Goal: Find specific page/section: Locate a particular part of the current website

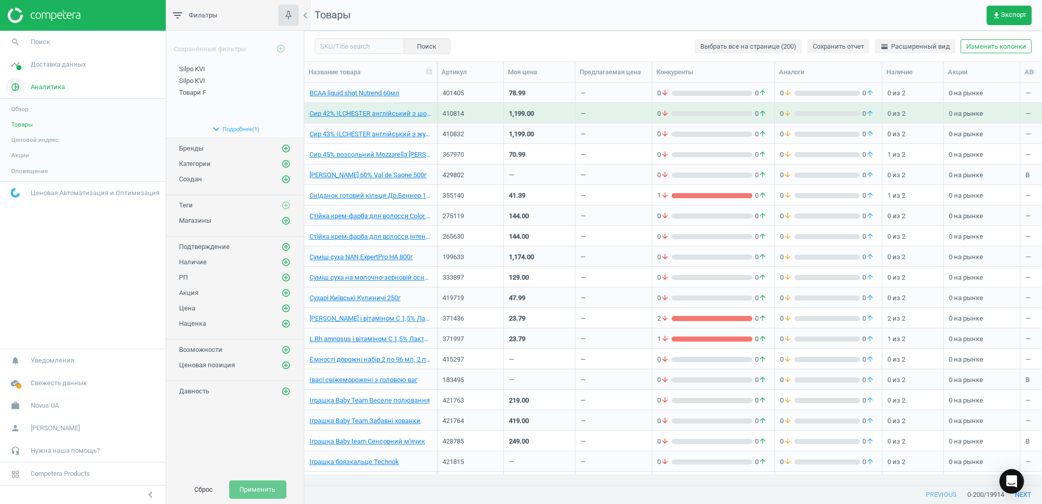
scroll to position [381, 727]
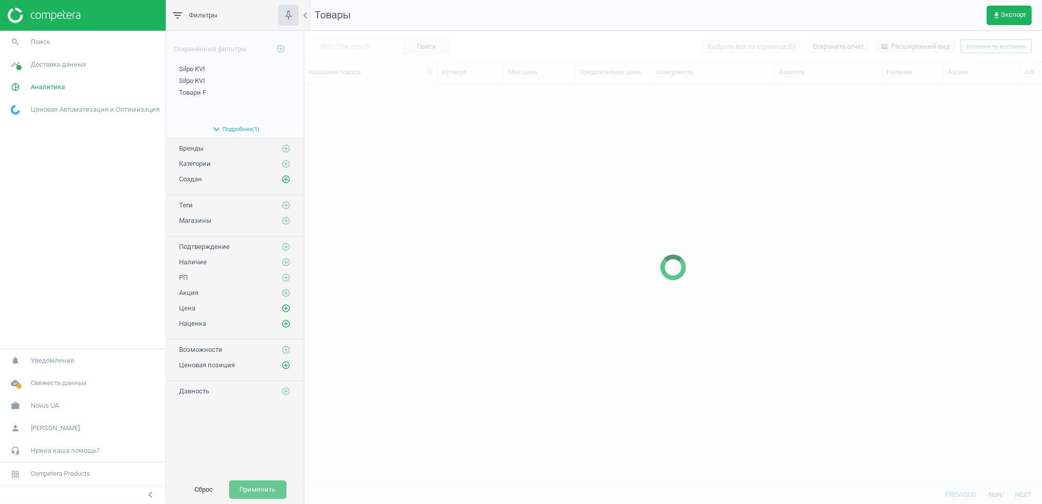
scroll to position [381, 727]
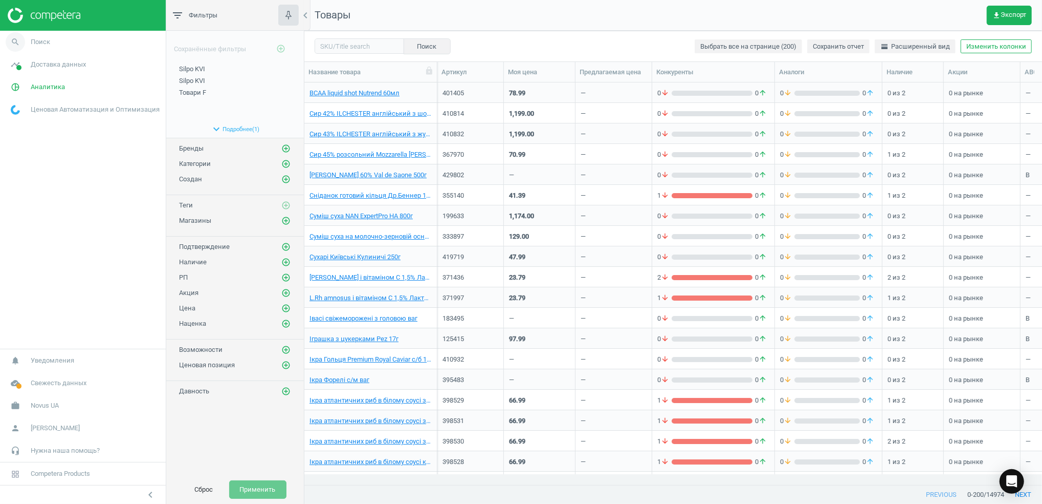
click at [14, 43] on icon "search" at bounding box center [15, 41] width 19 height 19
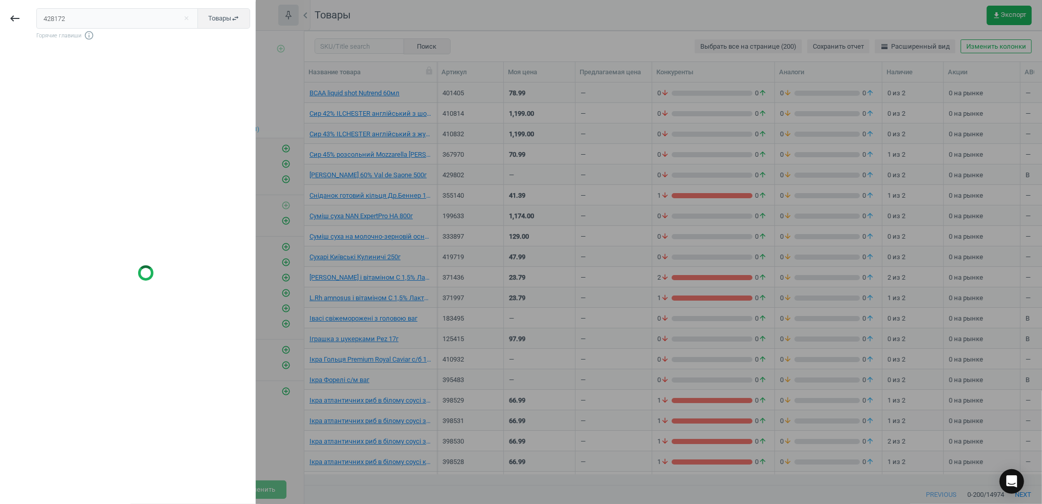
type input "428172"
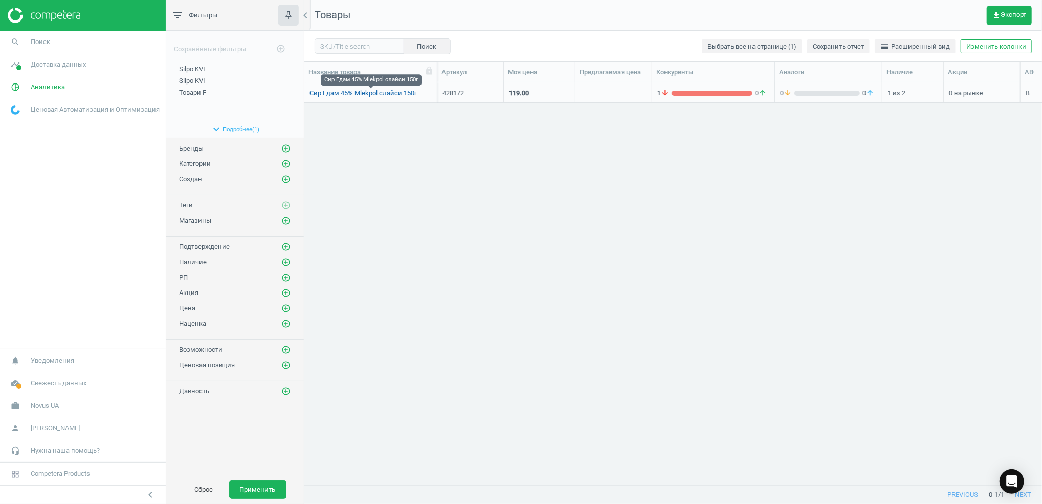
click at [356, 93] on link "Сир Едам 45% Mlekpol слайси 150г" at bounding box center [363, 93] width 107 height 9
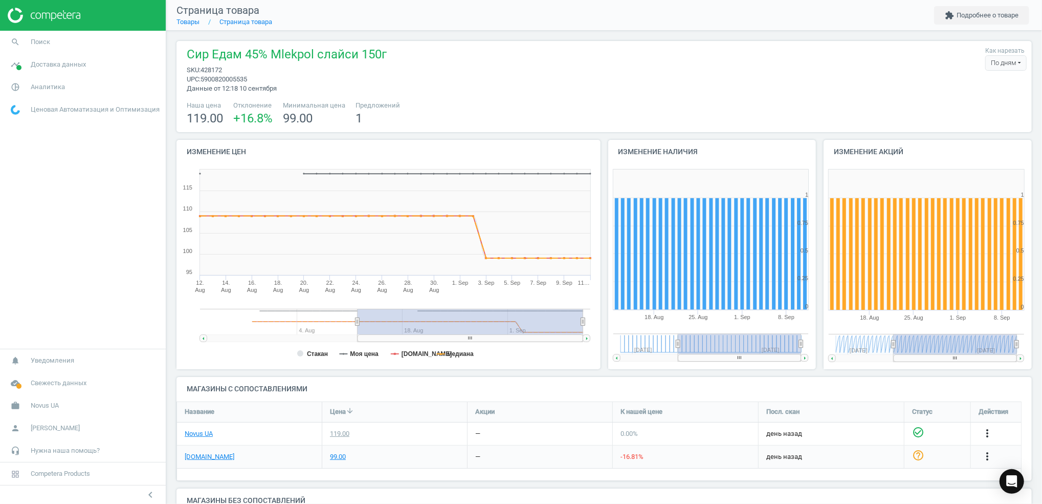
click at [183, 455] on div "[DOMAIN_NAME]" at bounding box center [249, 456] width 145 height 23
click at [189, 455] on link "[DOMAIN_NAME]" at bounding box center [210, 456] width 50 height 9
click at [200, 433] on link "Novus UA" at bounding box center [199, 433] width 28 height 9
